Goal: Information Seeking & Learning: Understand process/instructions

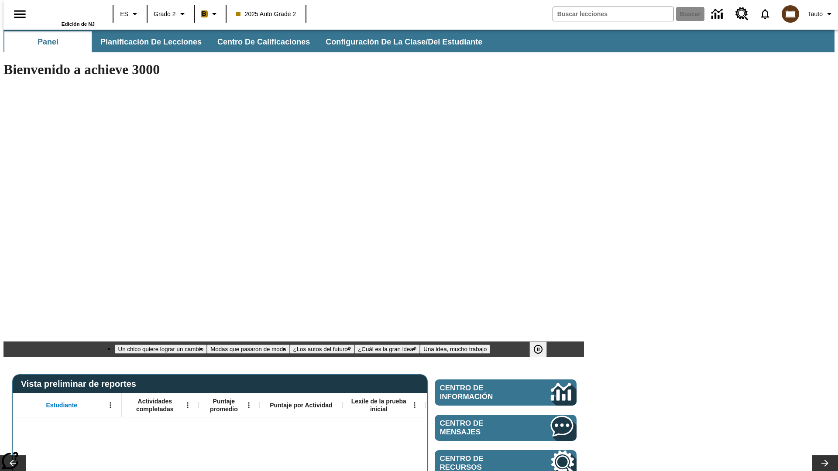
type input "-1"
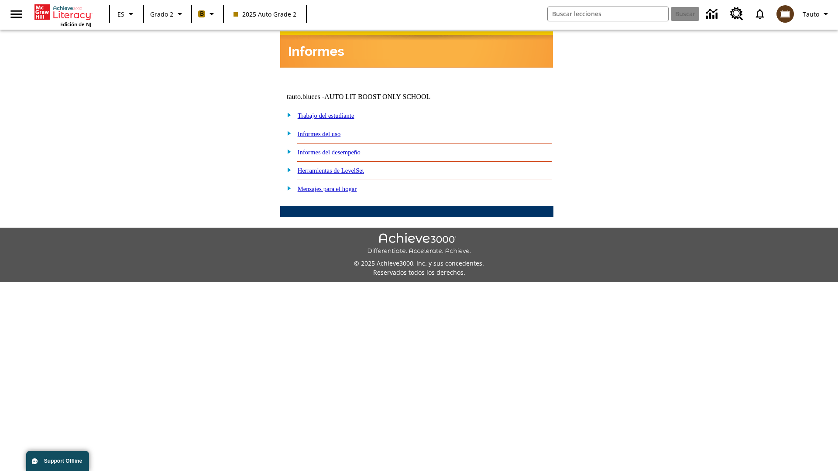
click at [340, 149] on link "Informes del desempeño" at bounding box center [329, 152] width 63 height 7
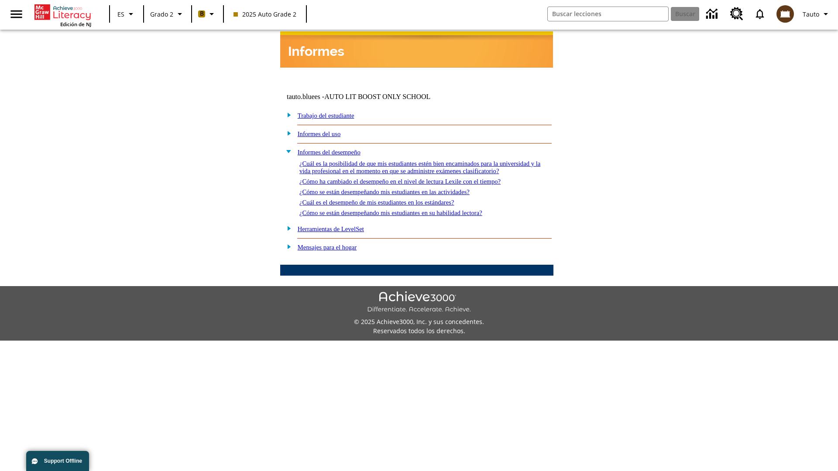
click at [414, 179] on link "¿Cómo ha cambiado el desempeño en el nivel de lectura Lexile con el tiempo?" at bounding box center [399, 181] width 201 height 7
